Goal: Task Accomplishment & Management: Use online tool/utility

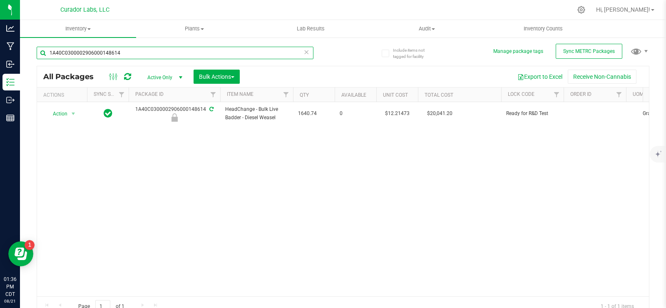
click at [211, 55] on input "1A40C0300002906000148614" at bounding box center [175, 53] width 277 height 12
click at [210, 55] on input "1A40C0300002906000148614" at bounding box center [175, 53] width 277 height 12
paste input "M00002359131: SafeBet - Live Resin - Rolls - .5g 15pk - Final Packaging - Chops…"
type input "M00002359131: SafeBet - Live Resin - Rolls - .5g 15pk - Final Packaging - Chops…"
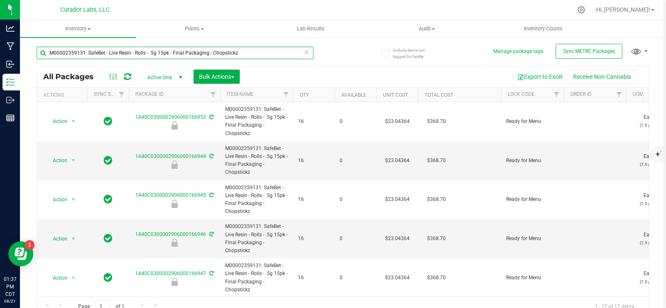
type input "[DATE]"
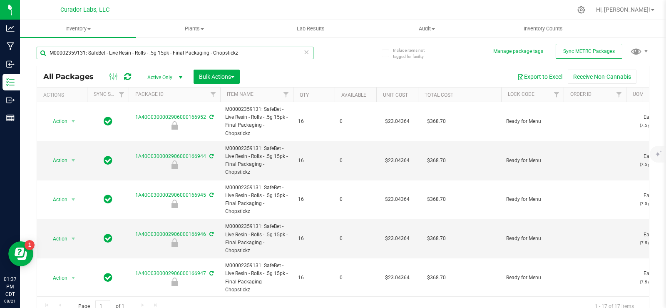
type input "[DATE]"
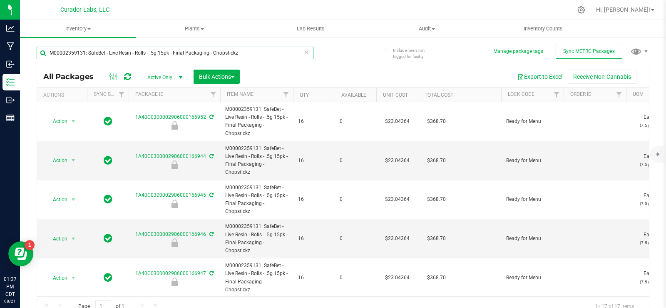
type input "[DATE]"
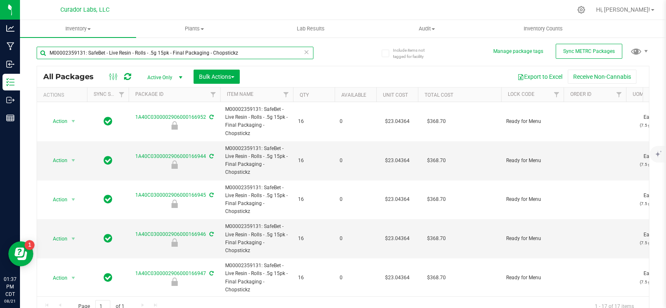
type input "[DATE]"
type input "M00002359131: SafeBet - Live Resin - Rolls - .5g 15pk - Final Packaging - Chops…"
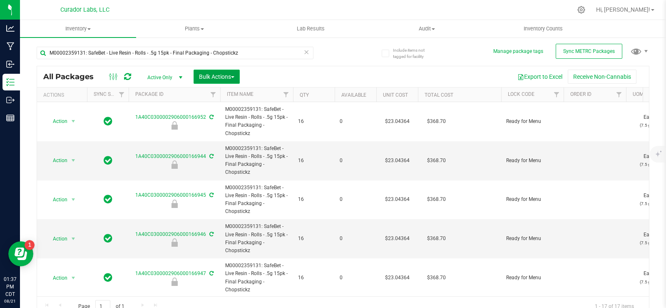
click at [225, 76] on span "Bulk Actions" at bounding box center [216, 76] width 35 height 7
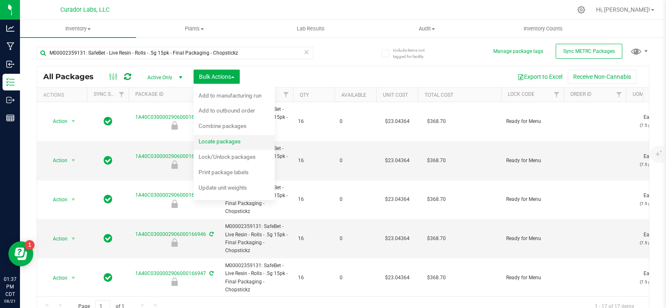
click at [229, 144] on span "Locate packages" at bounding box center [220, 141] width 42 height 7
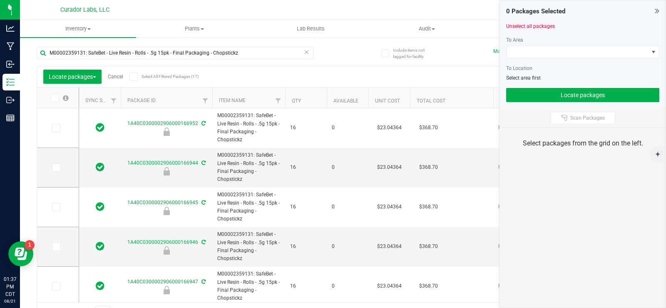
click at [132, 75] on span at bounding box center [134, 76] width 8 height 8
click at [0, 0] on input "Select All Filtered Packages (17)" at bounding box center [0, 0] width 0 height 0
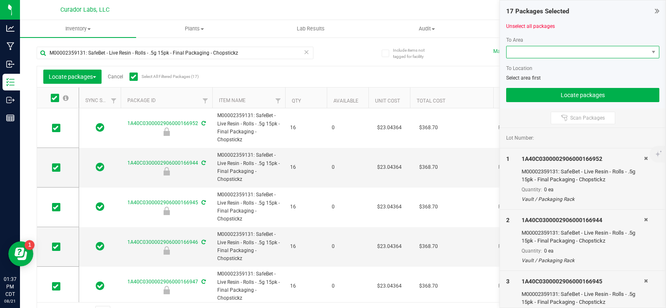
click at [553, 53] on span at bounding box center [578, 52] width 142 height 12
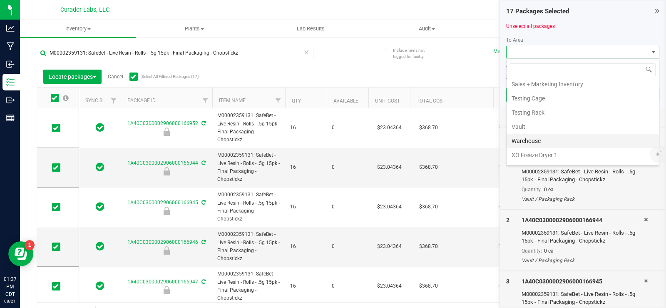
scroll to position [868, 0]
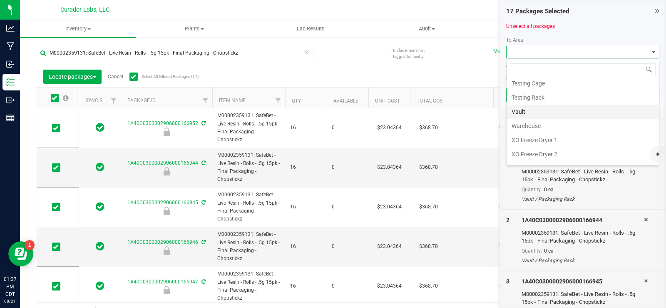
click at [525, 114] on li "Vault" at bounding box center [583, 112] width 152 height 14
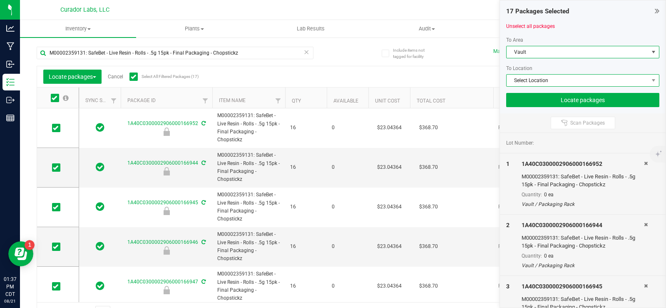
click at [524, 82] on span "Select Location" at bounding box center [578, 81] width 142 height 12
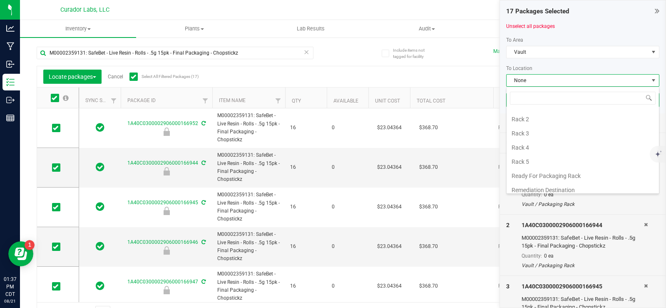
scroll to position [250, 0]
click at [521, 151] on li "Rack 4" at bounding box center [583, 149] width 152 height 14
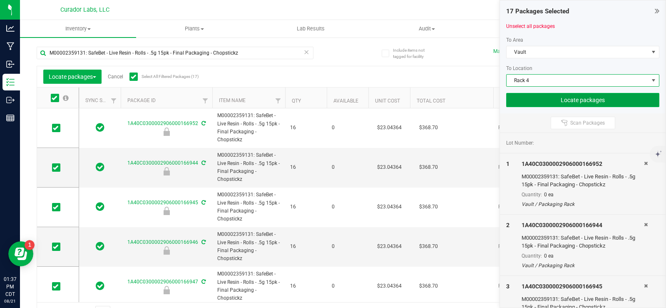
click at [561, 95] on button "Locate packages" at bounding box center [582, 100] width 153 height 14
